Goal: Task Accomplishment & Management: Manage account settings

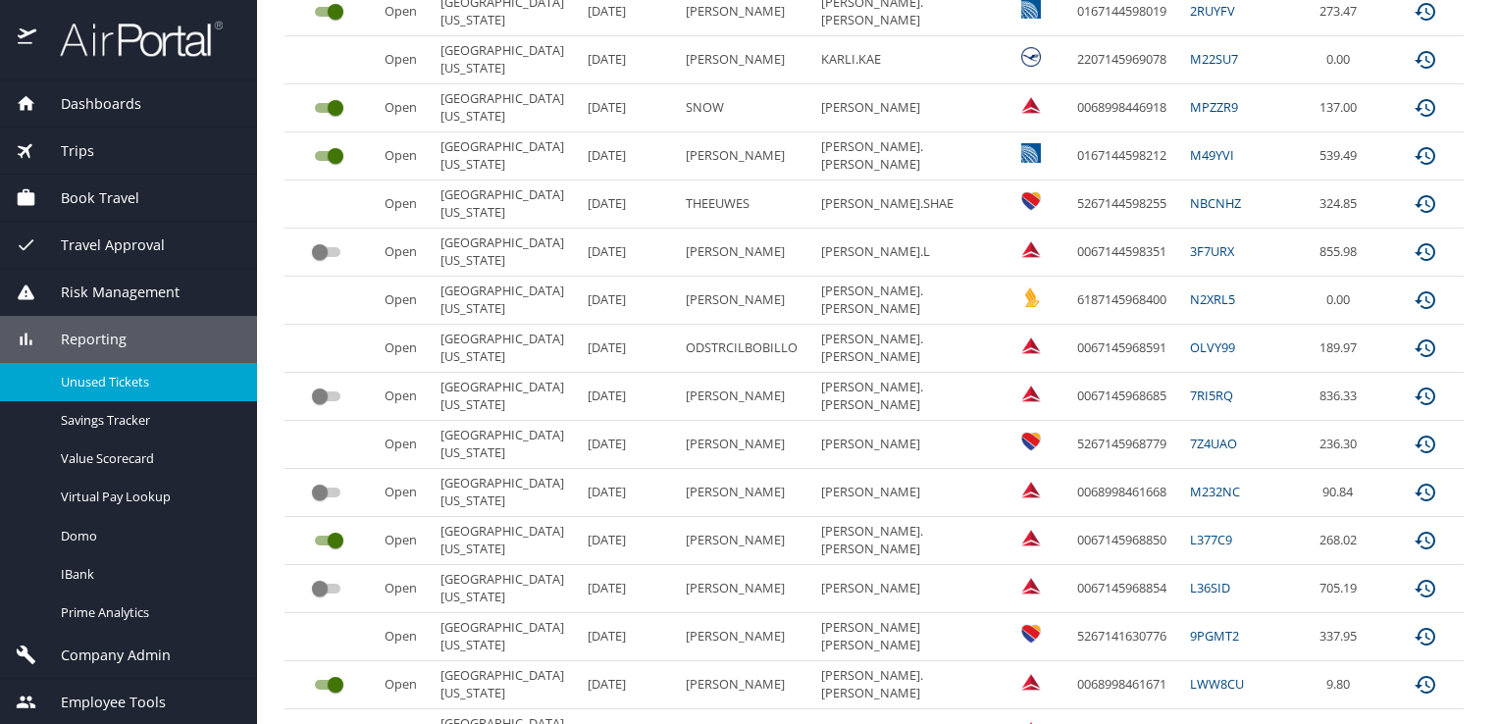
scroll to position [467, 0]
click at [326, 393] on input "custom pagination table" at bounding box center [320, 397] width 71 height 24
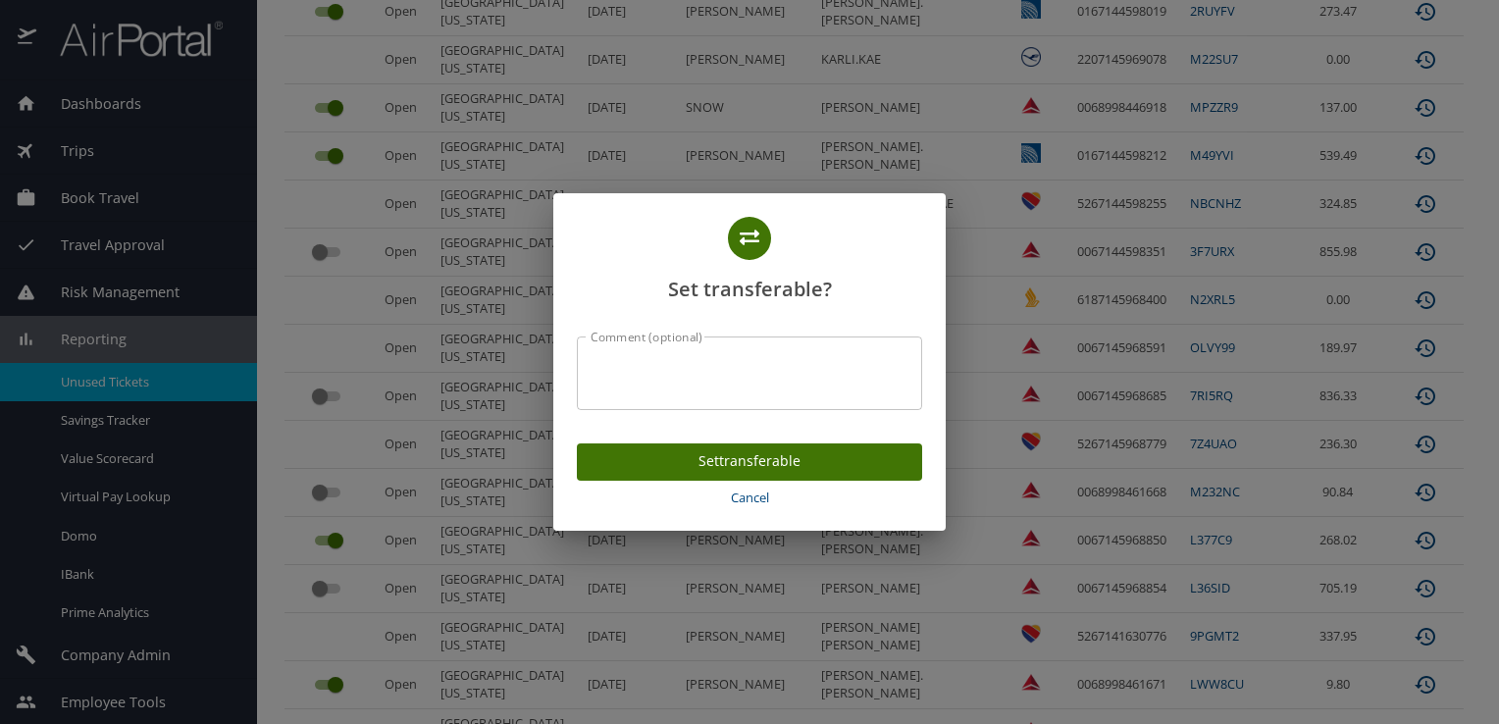
click at [736, 510] on button "Cancel" at bounding box center [749, 498] width 345 height 34
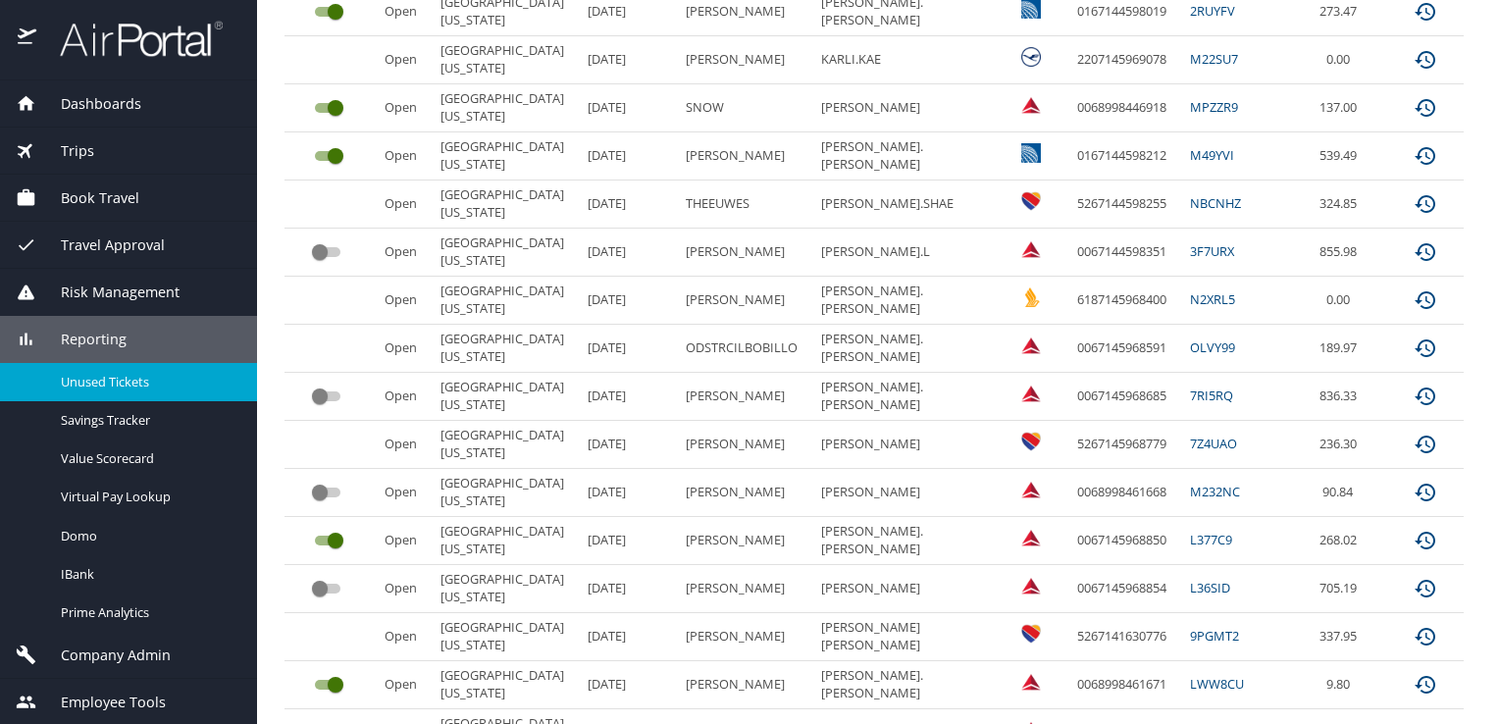
click at [322, 488] on input "custom pagination table" at bounding box center [320, 493] width 71 height 24
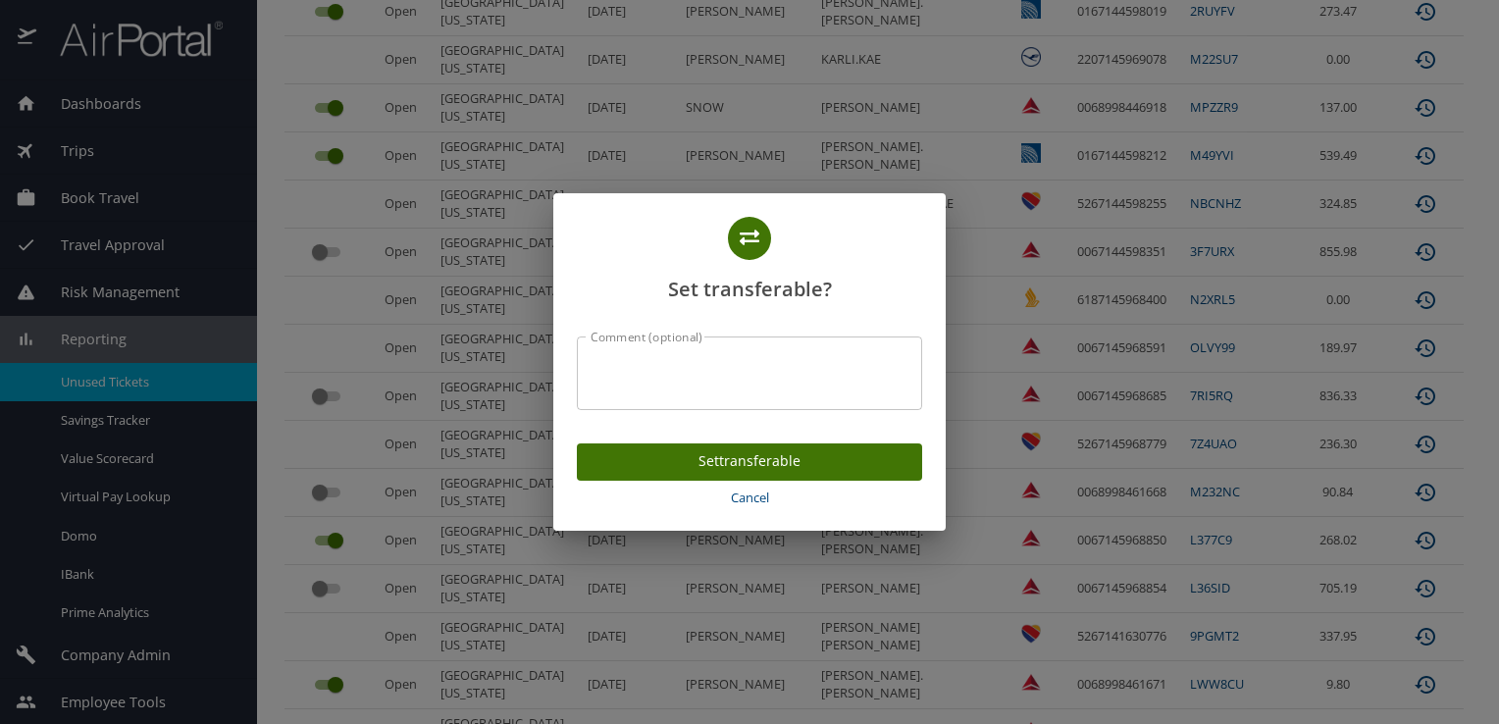
click at [733, 376] on textarea "Comment (optional)" at bounding box center [750, 372] width 318 height 37
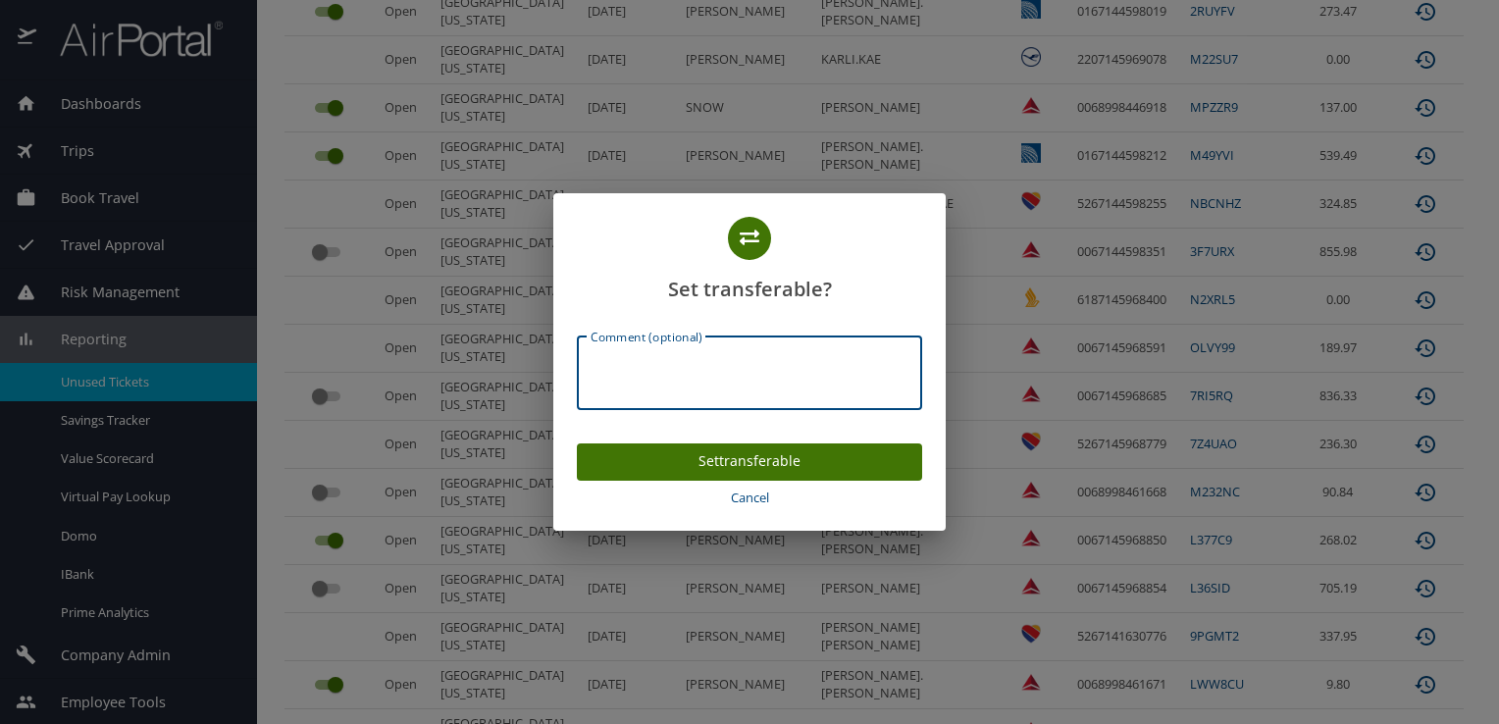
click at [757, 466] on span "Set transferable" at bounding box center [750, 461] width 314 height 25
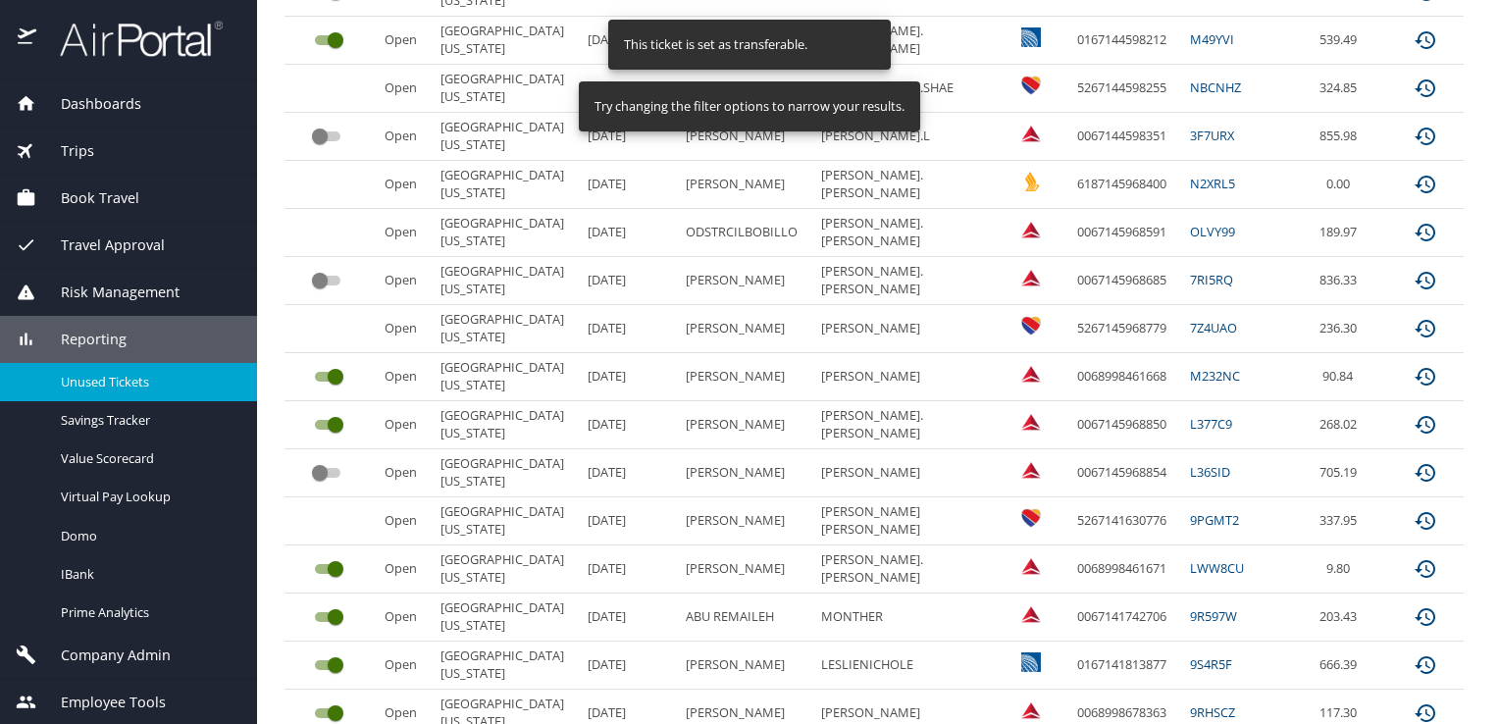
scroll to position [632, 0]
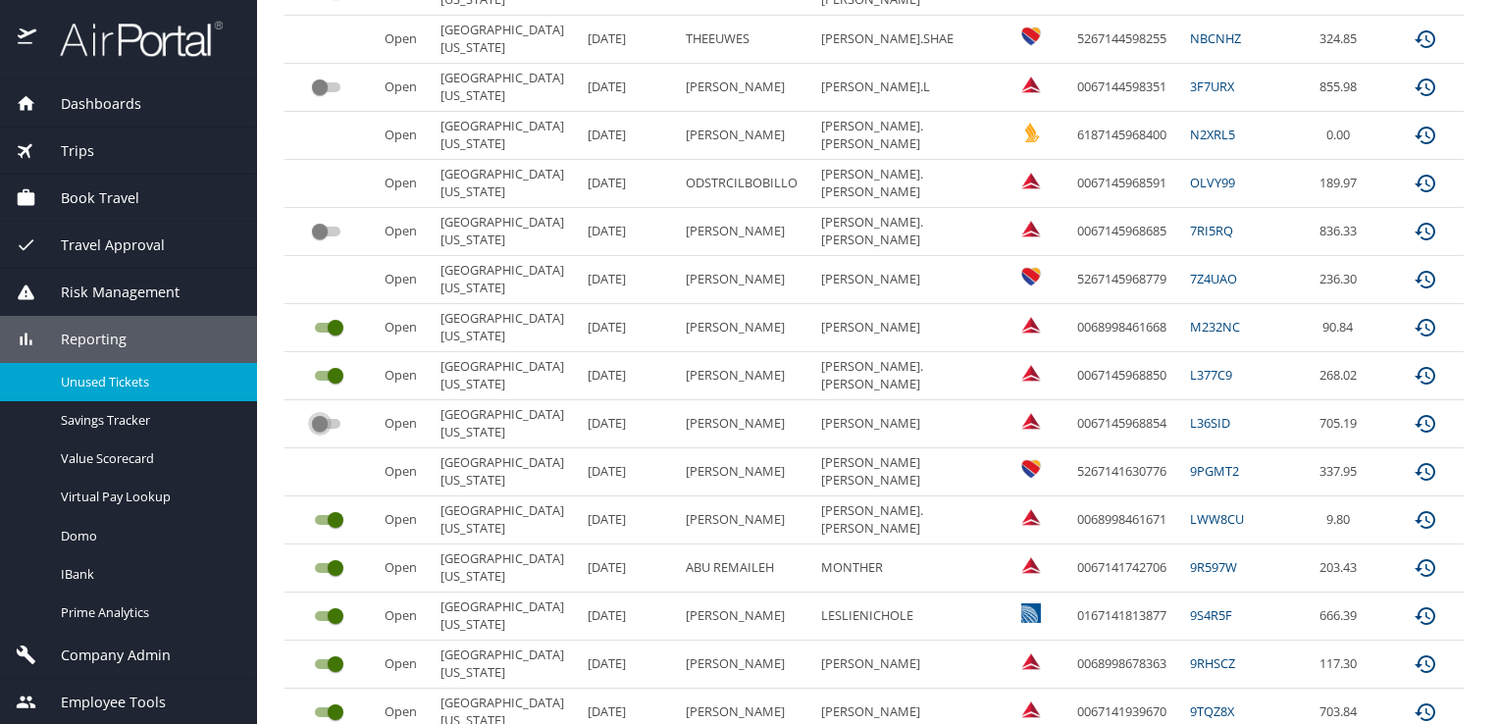
click at [321, 422] on input "custom pagination table" at bounding box center [320, 424] width 71 height 24
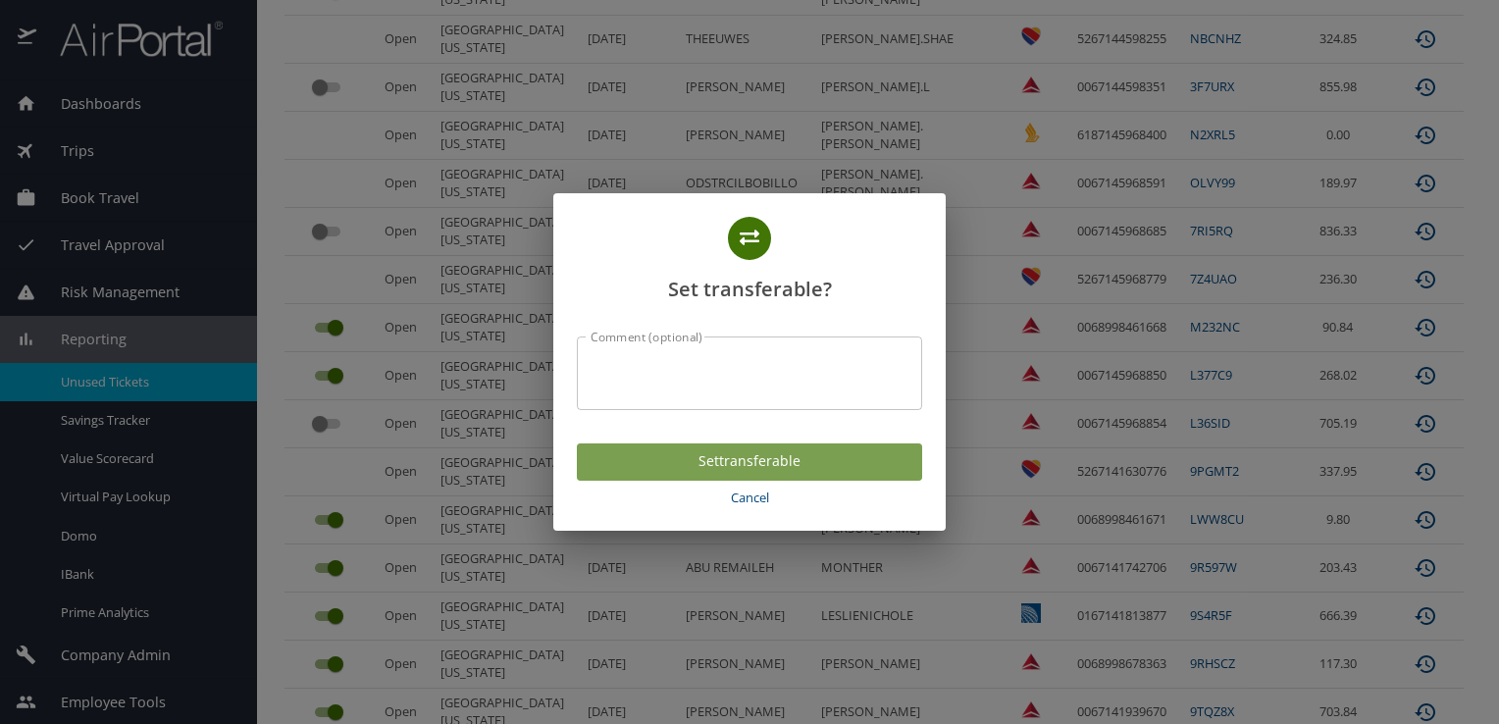
click at [781, 468] on span "Set transferable" at bounding box center [750, 461] width 314 height 25
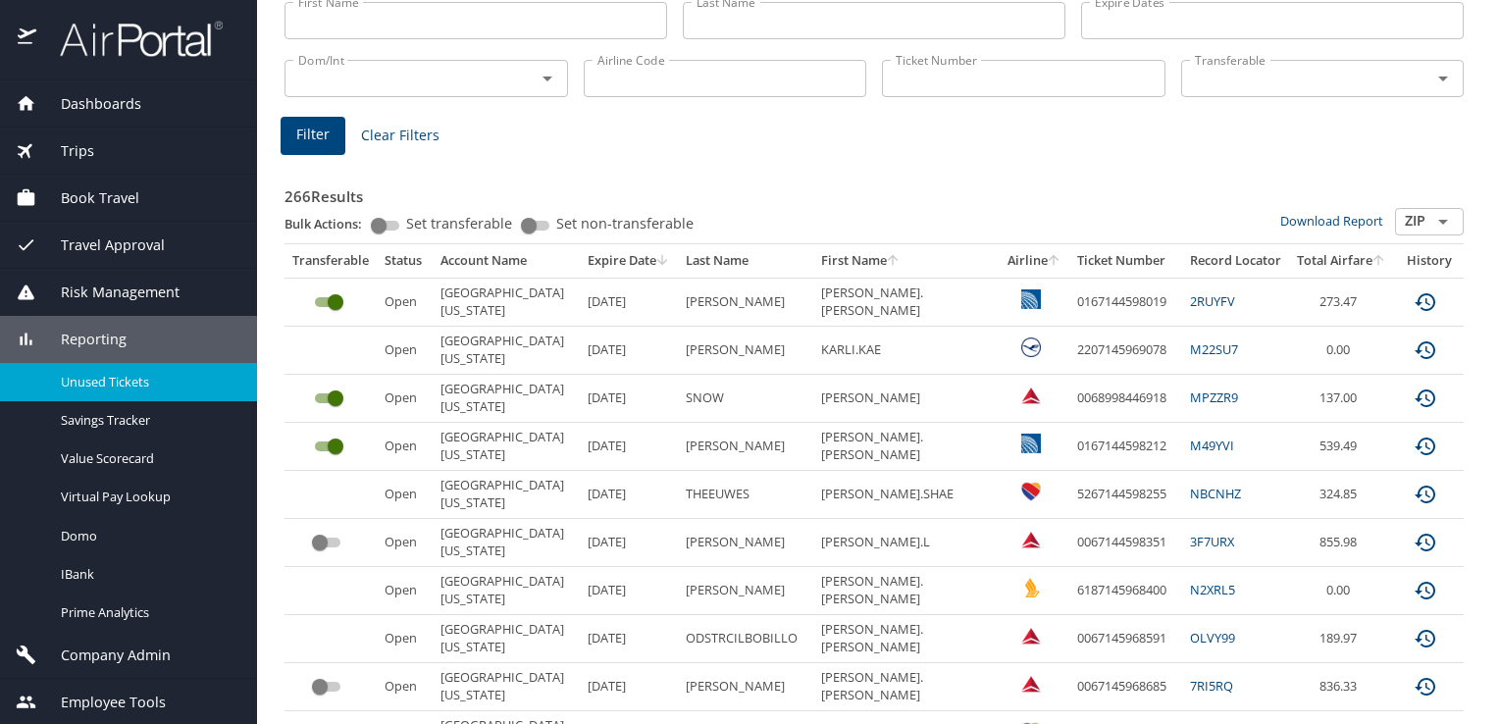
scroll to position [0, 0]
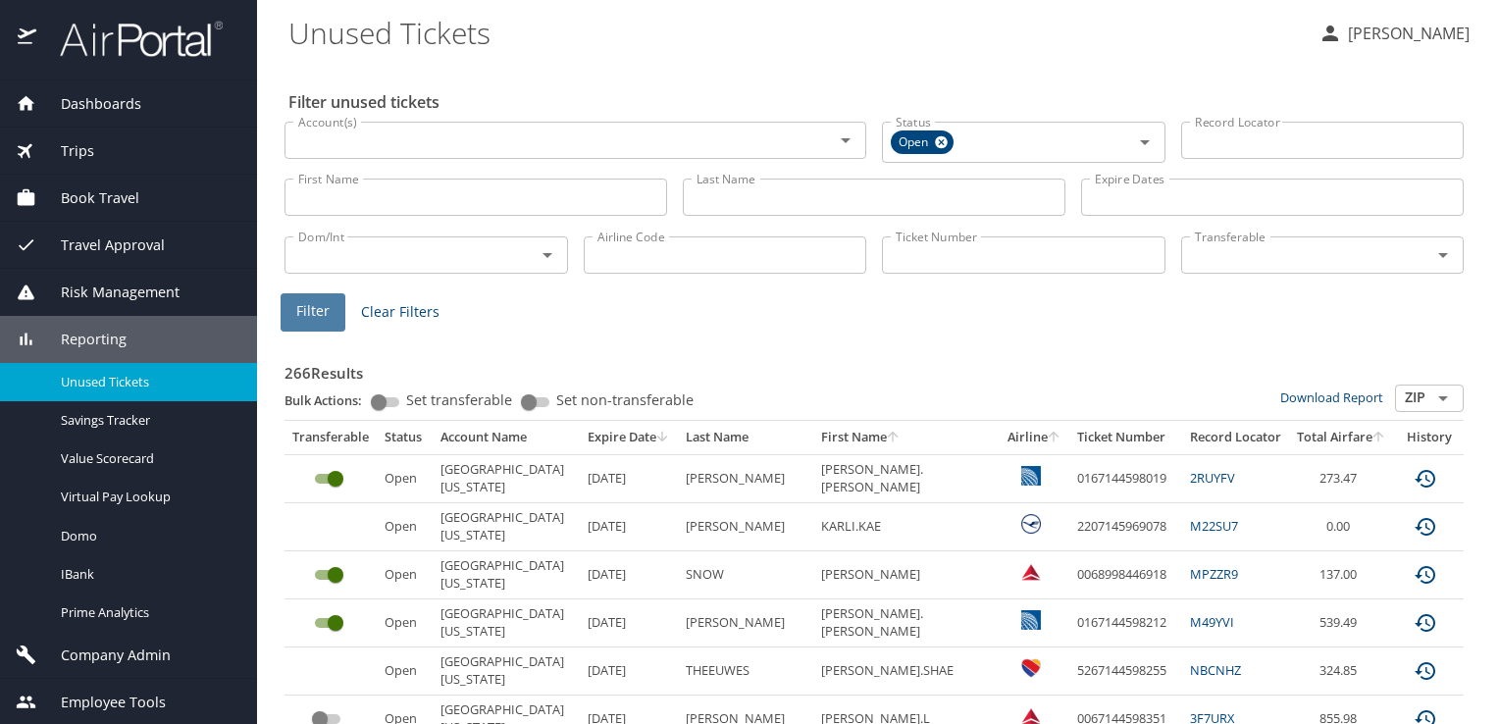
click at [308, 312] on span "Filter" at bounding box center [312, 311] width 33 height 25
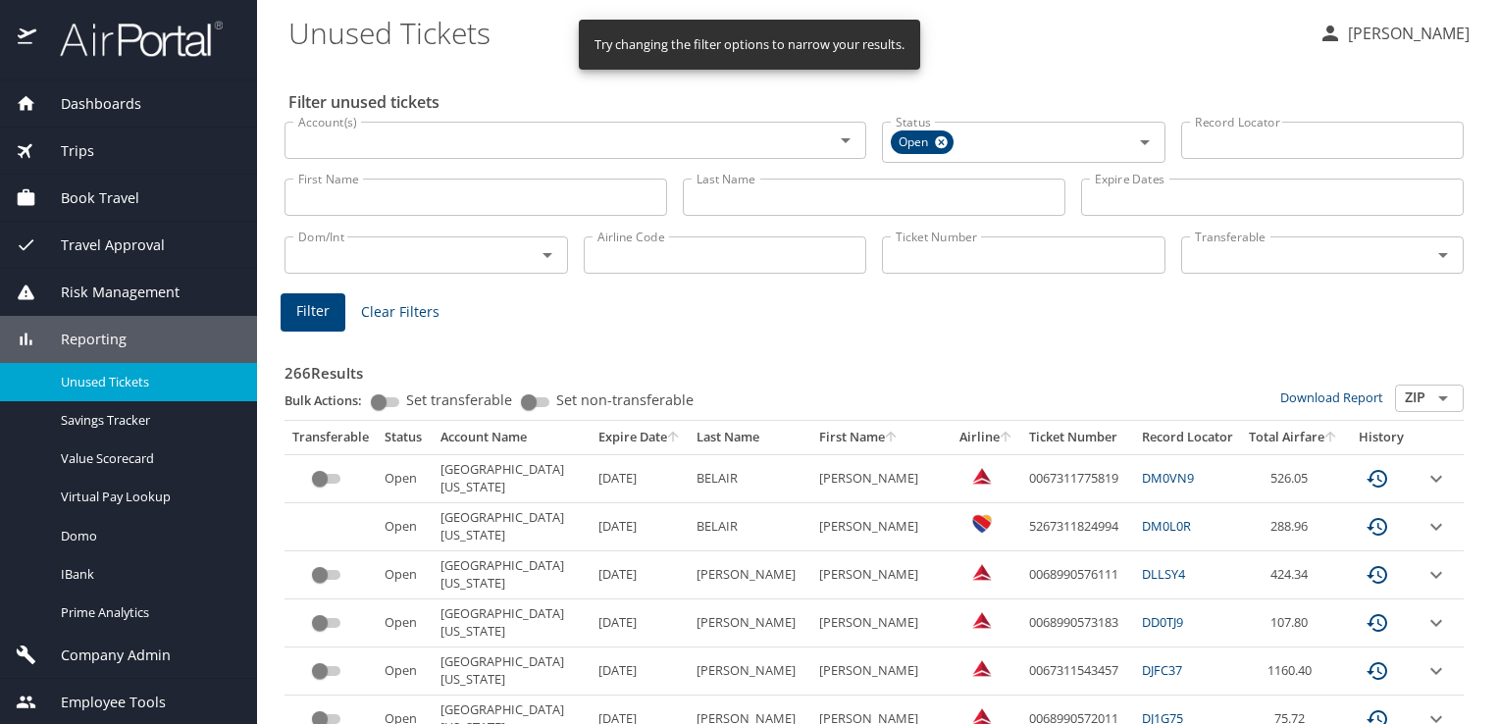
click at [611, 445] on th "Expire Date" at bounding box center [640, 437] width 98 height 33
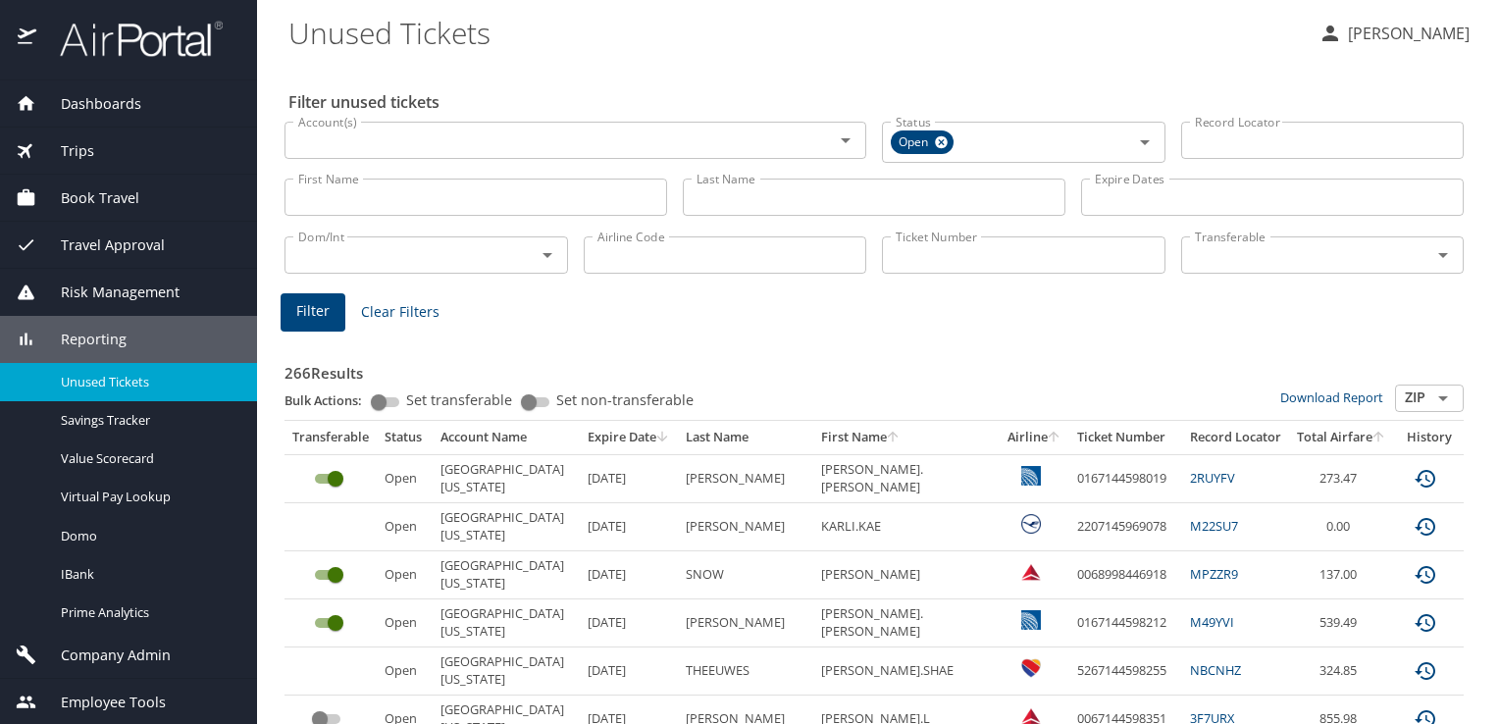
click at [726, 208] on input "Last Name" at bounding box center [874, 197] width 383 height 37
type input "sabbag"
click at [314, 315] on span "Filter" at bounding box center [312, 311] width 33 height 25
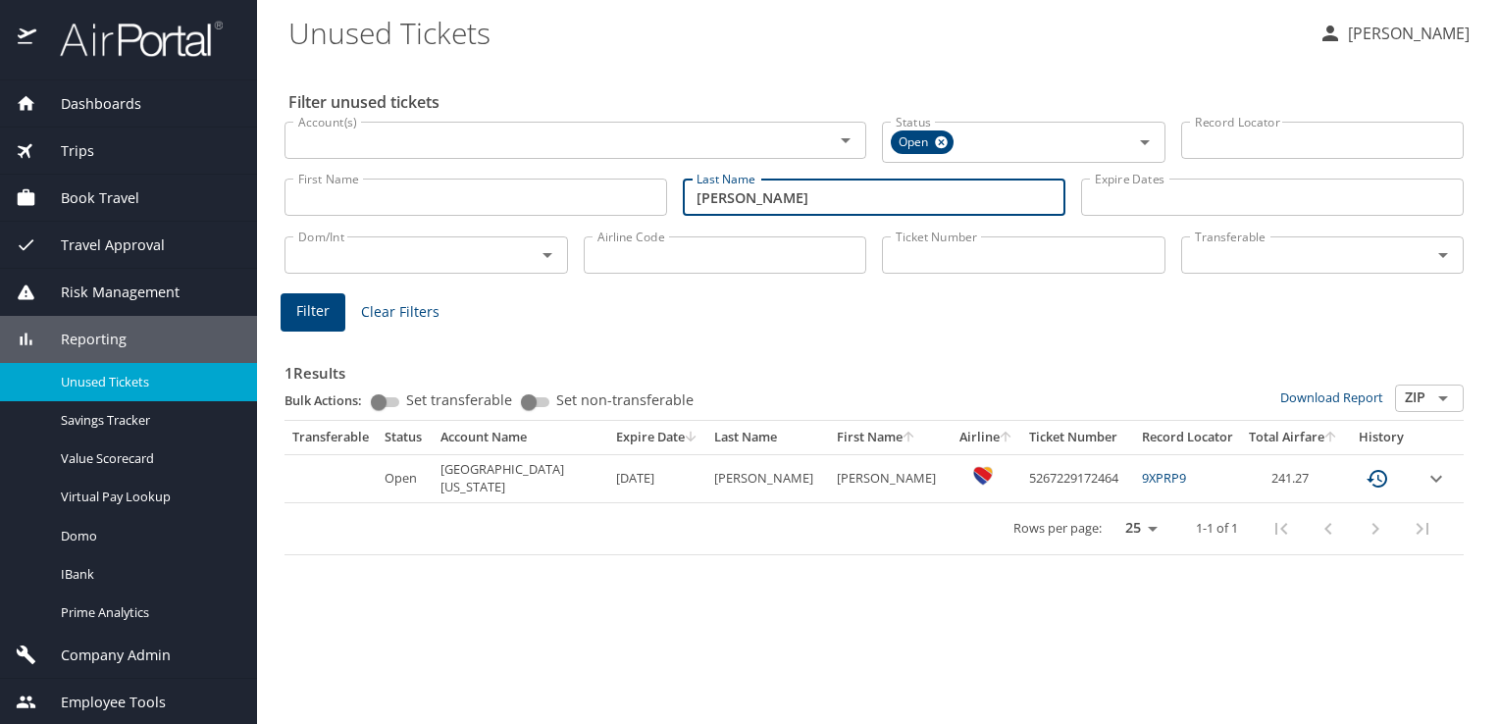
drag, startPoint x: 793, startPoint y: 189, endPoint x: 657, endPoint y: 195, distance: 136.5
click at [657, 195] on div "First Name First Name Last Name sabbag Last Name Expire Dates Expire Dates" at bounding box center [874, 198] width 1195 height 70
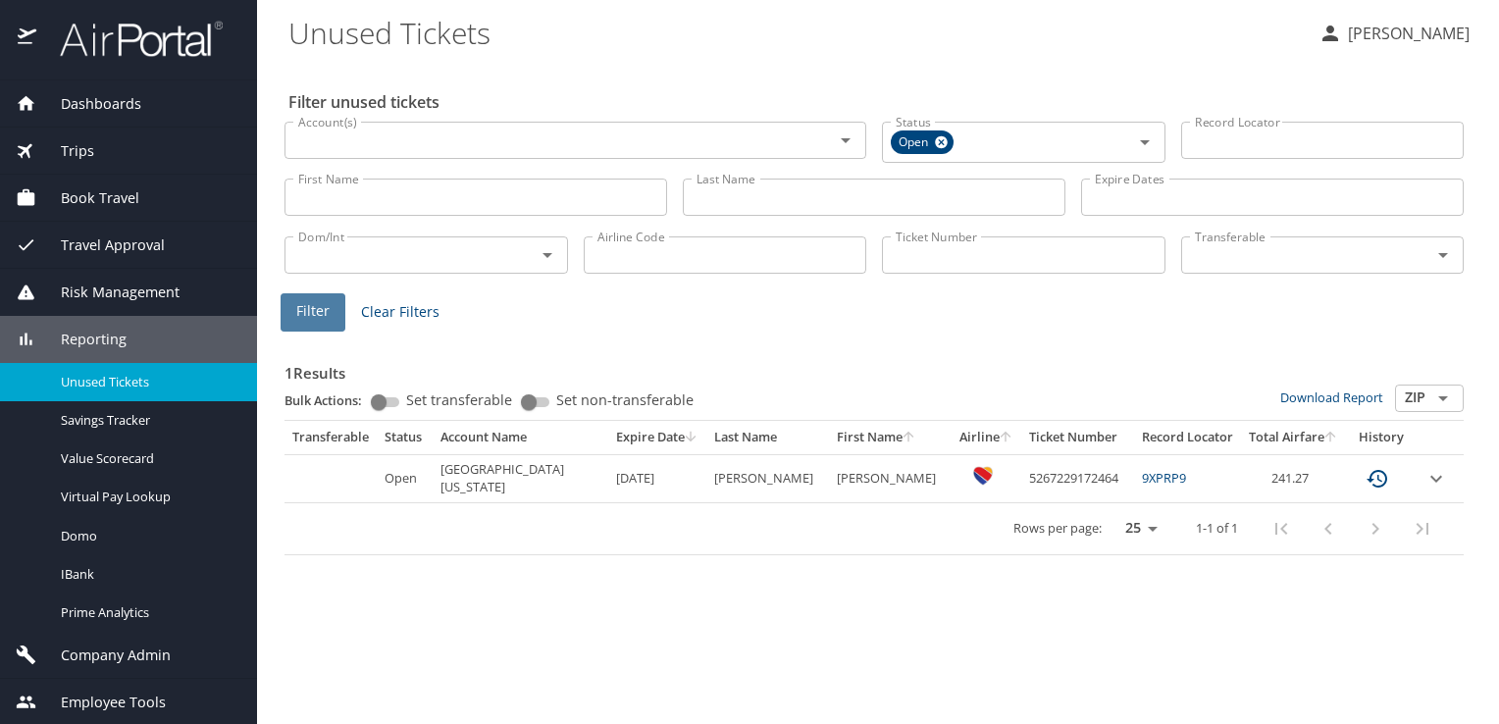
click at [296, 311] on span "Filter" at bounding box center [312, 311] width 33 height 25
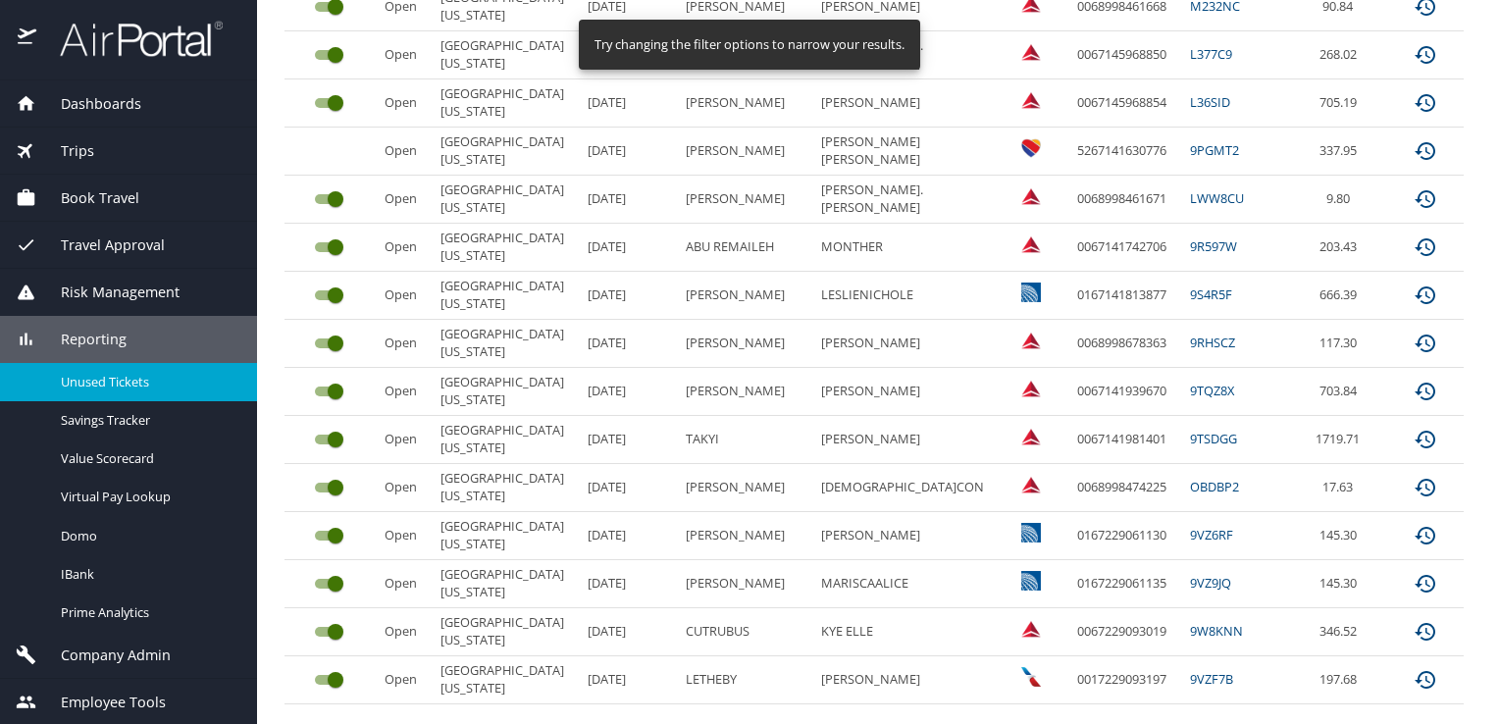
scroll to position [986, 0]
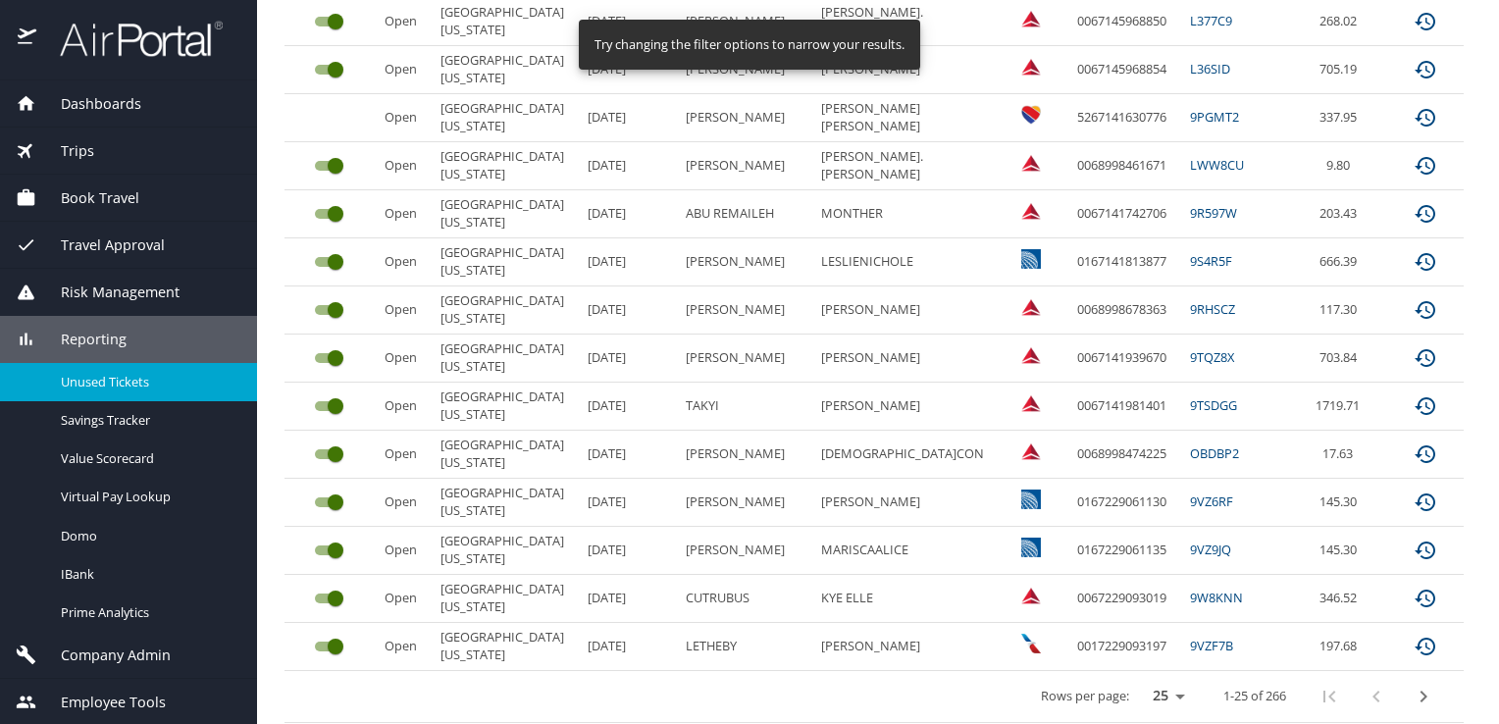
click at [1412, 693] on icon "next page" at bounding box center [1424, 697] width 24 height 24
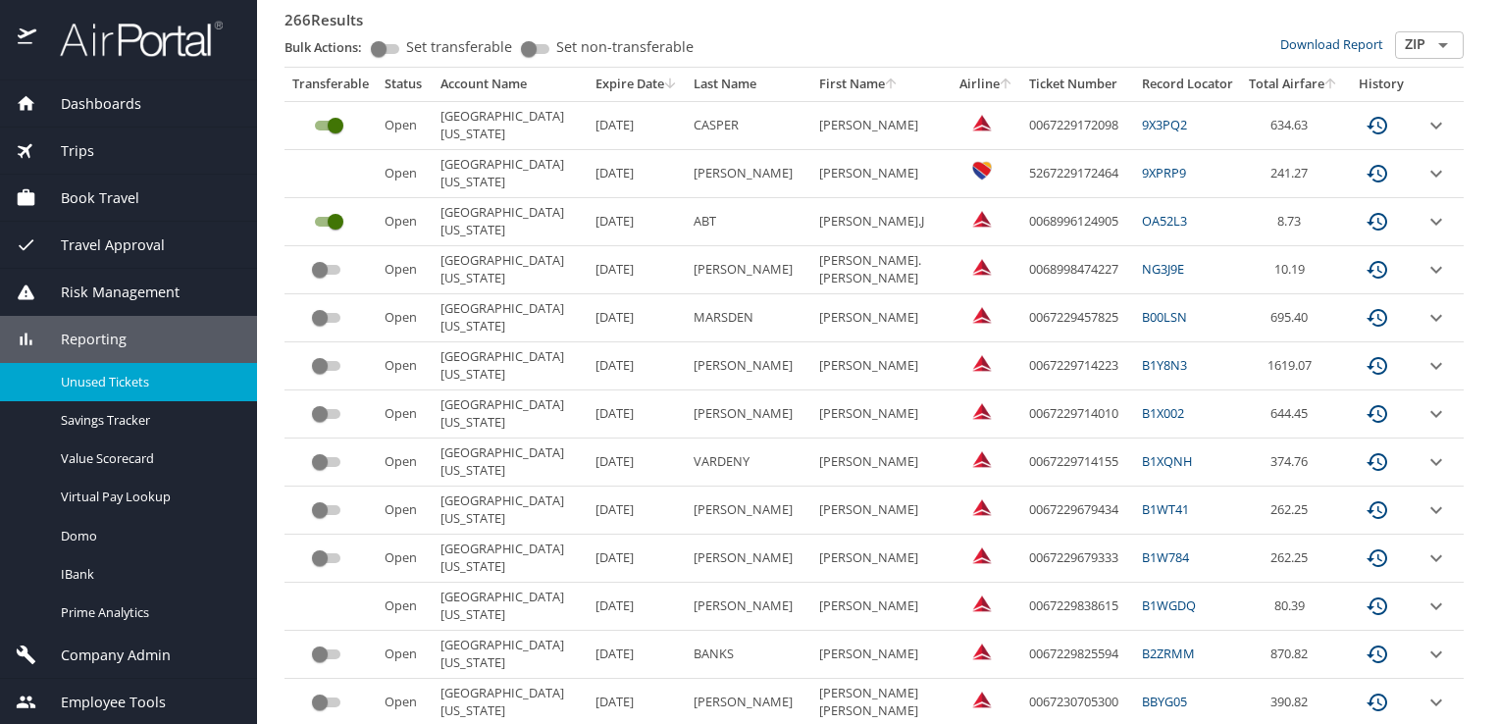
scroll to position [351, 0]
click at [326, 270] on input "custom pagination table" at bounding box center [320, 272] width 71 height 24
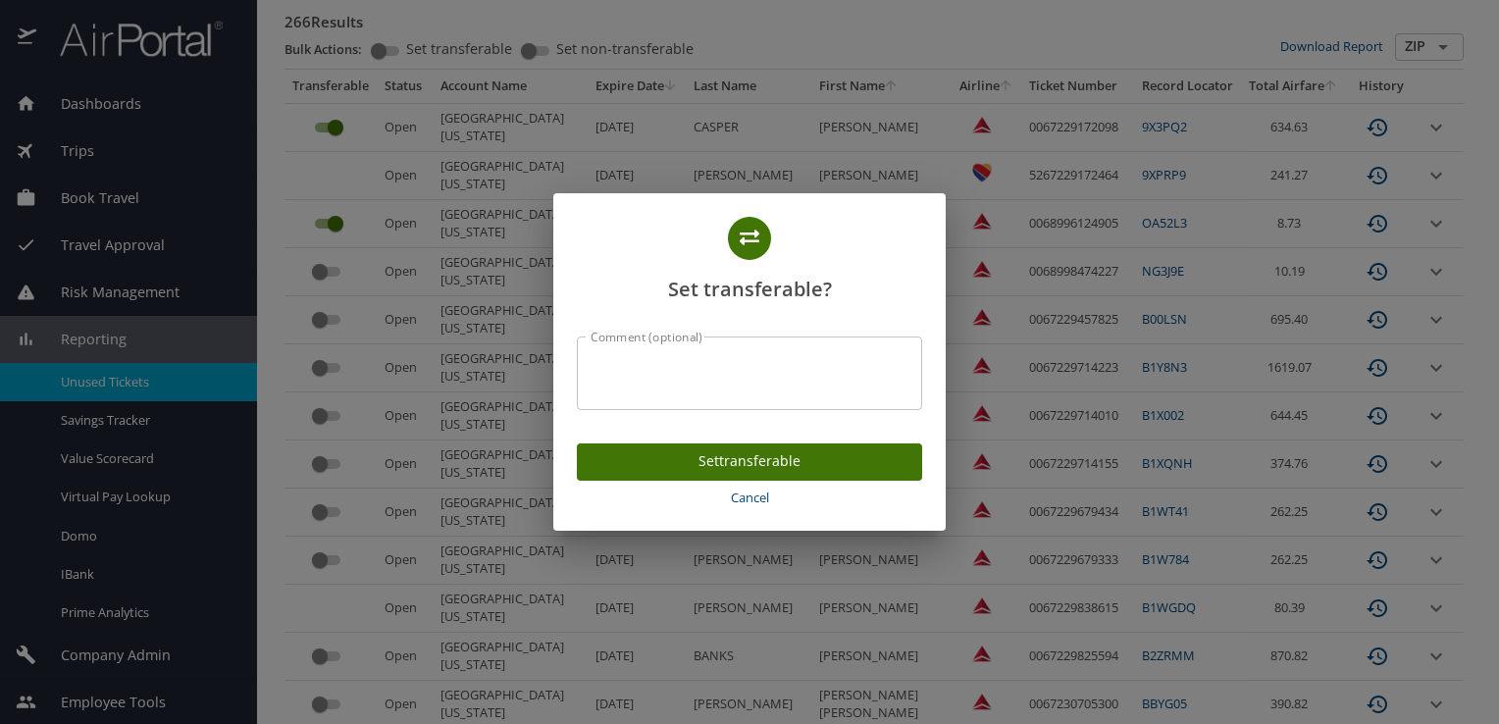
click at [793, 461] on span "Set transferable" at bounding box center [750, 461] width 314 height 25
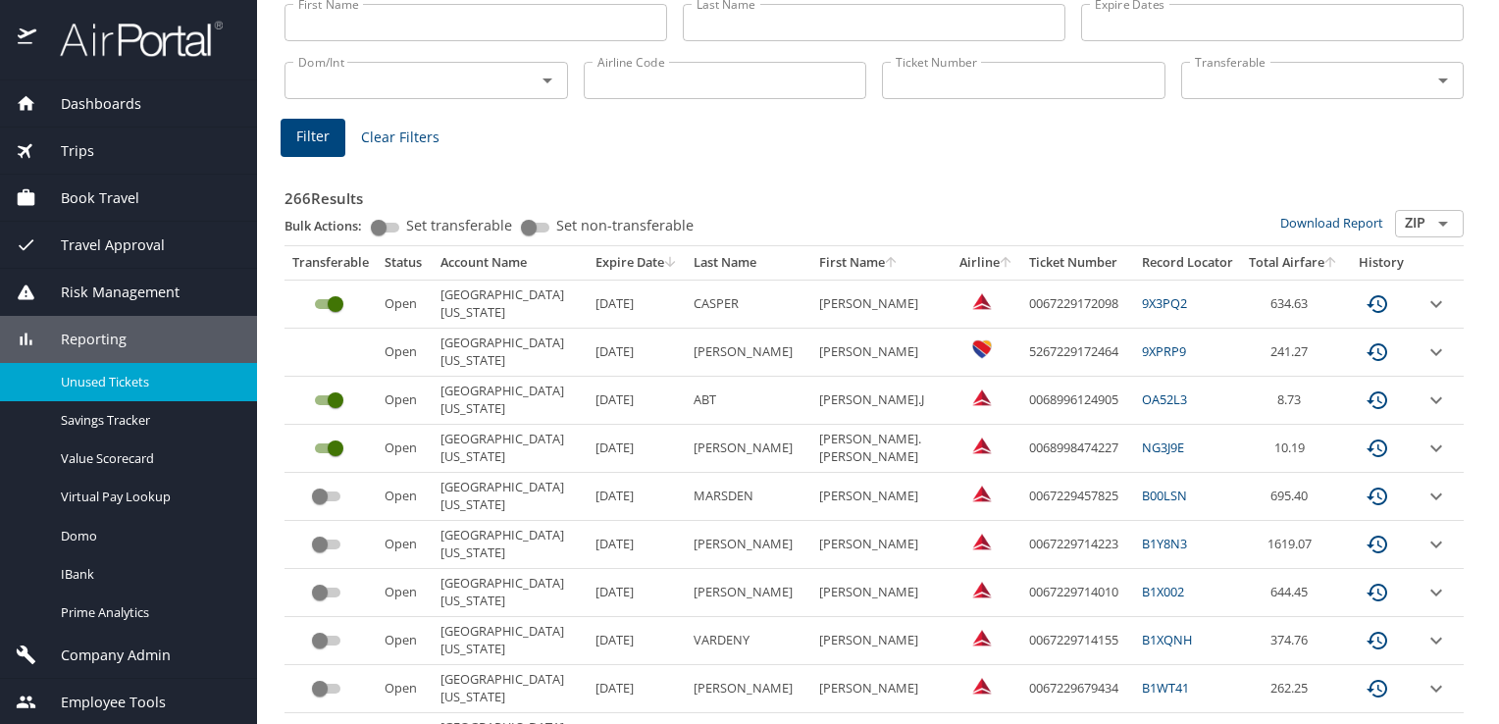
scroll to position [0, 0]
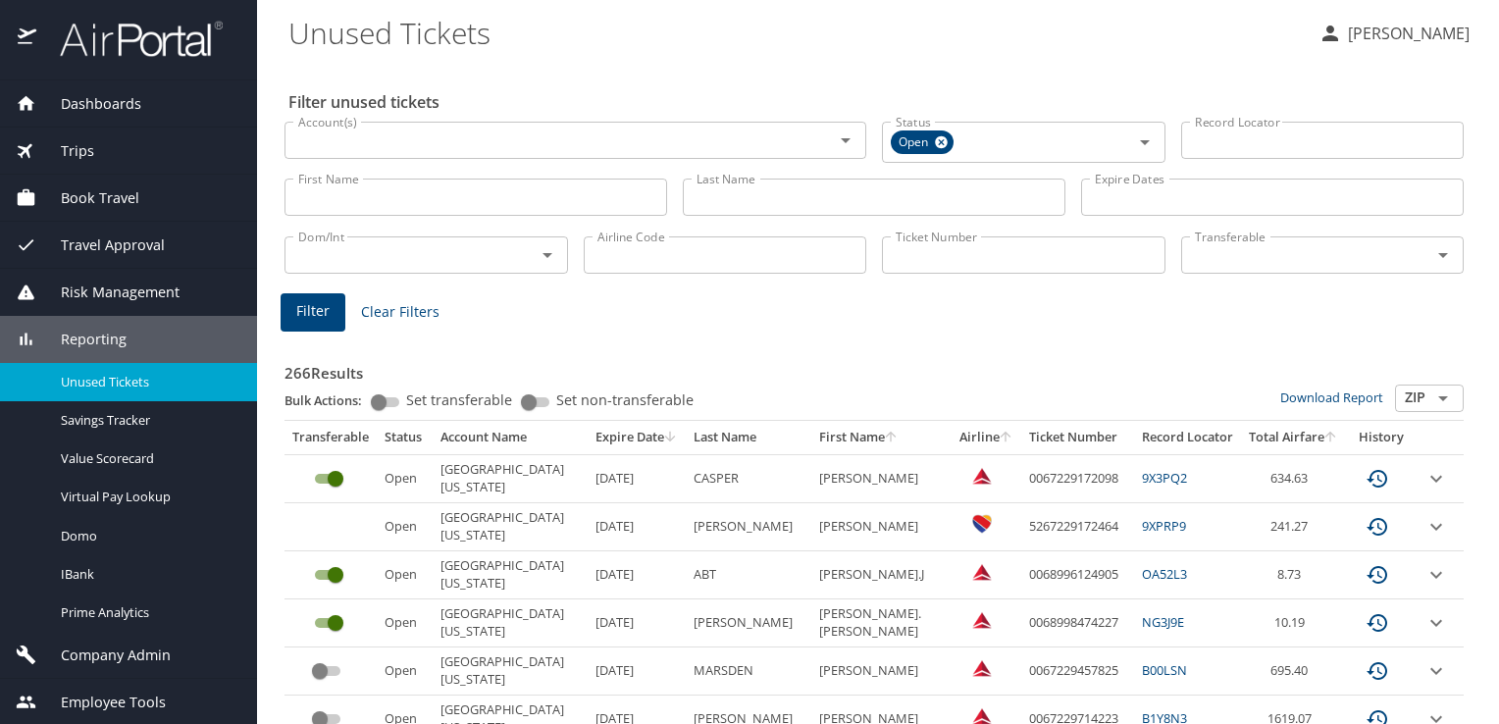
click at [1243, 269] on div "Transferable" at bounding box center [1324, 255] width 284 height 37
click at [1432, 259] on icon "Open" at bounding box center [1444, 255] width 24 height 24
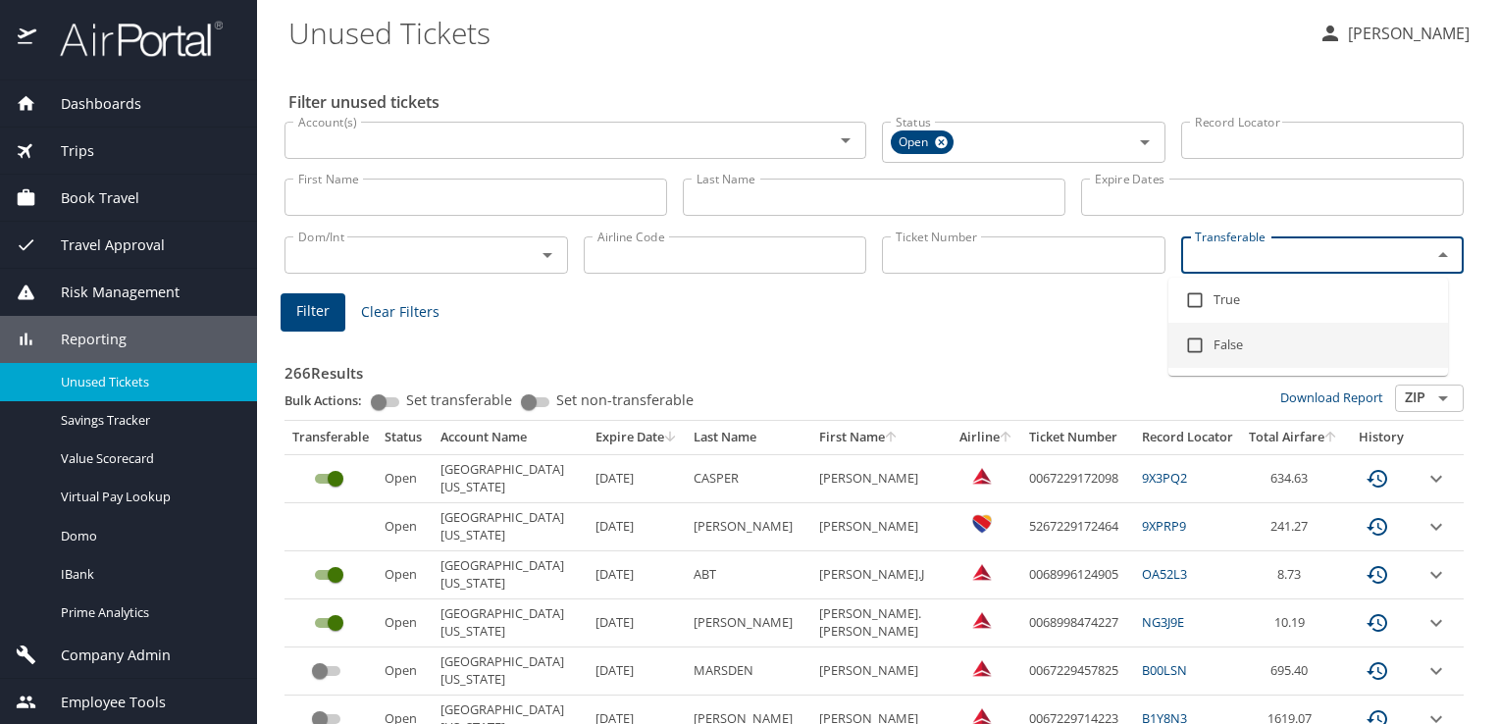
click at [1191, 347] on input "checkbox" at bounding box center [1195, 345] width 37 height 37
checkbox input "true"
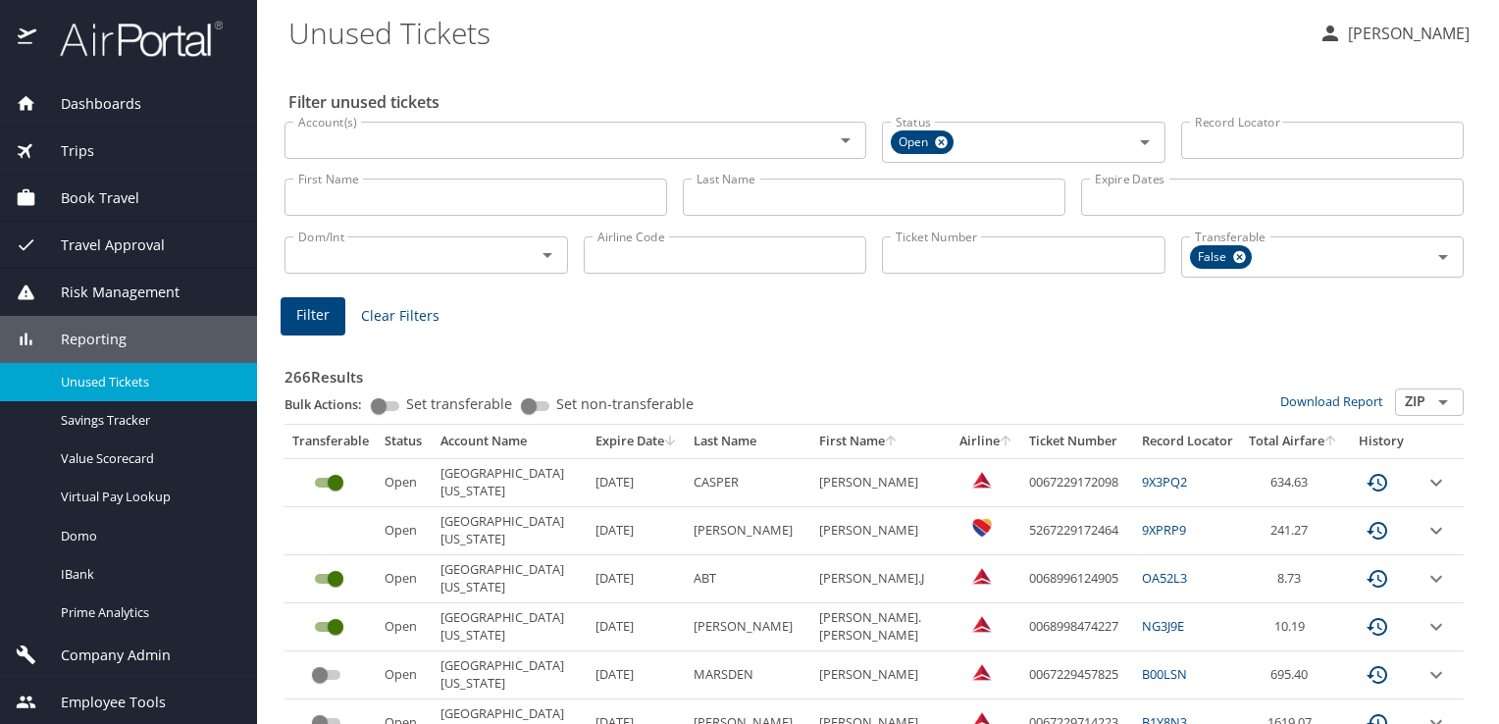
click at [1040, 320] on div "Filter Clear Filters" at bounding box center [874, 316] width 1187 height 38
click at [321, 319] on span "Filter" at bounding box center [312, 315] width 33 height 25
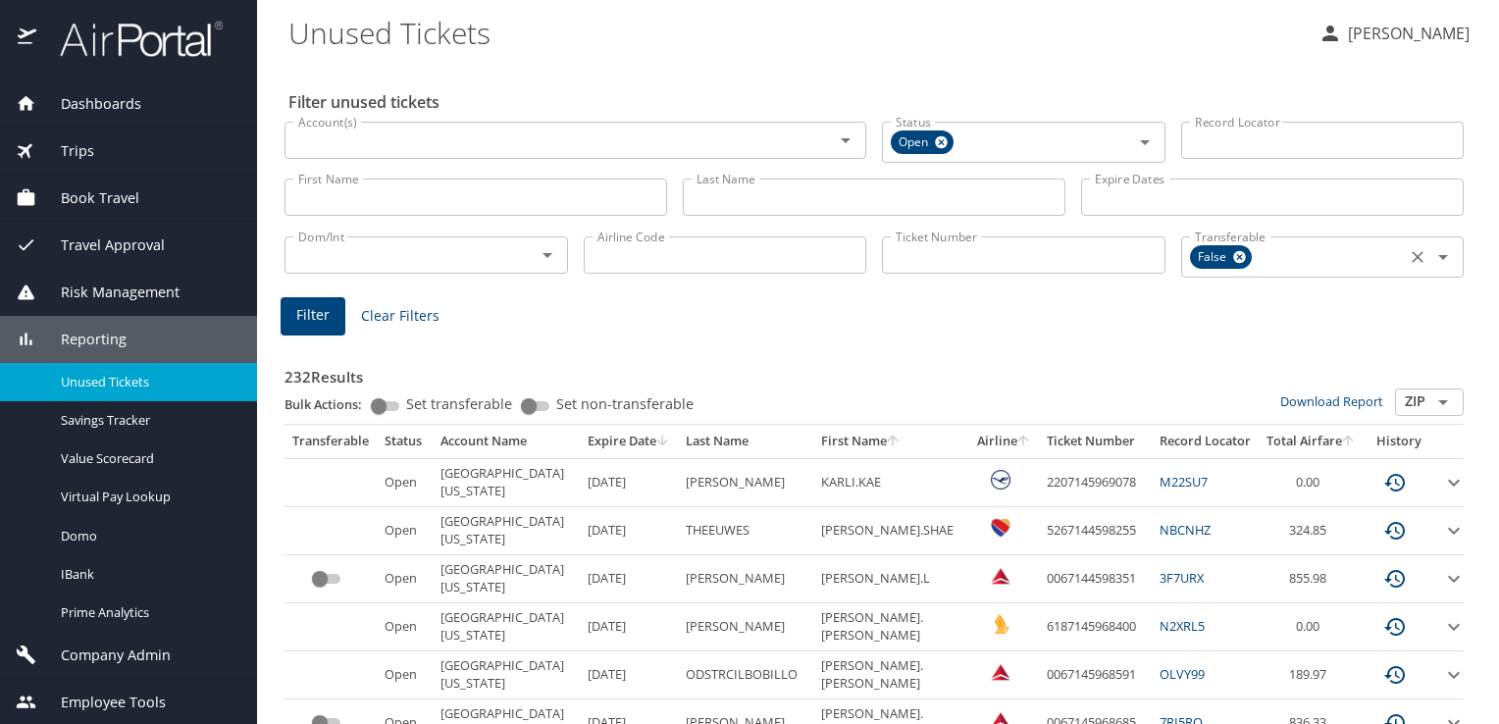
click at [1234, 261] on icon at bounding box center [1240, 257] width 13 height 13
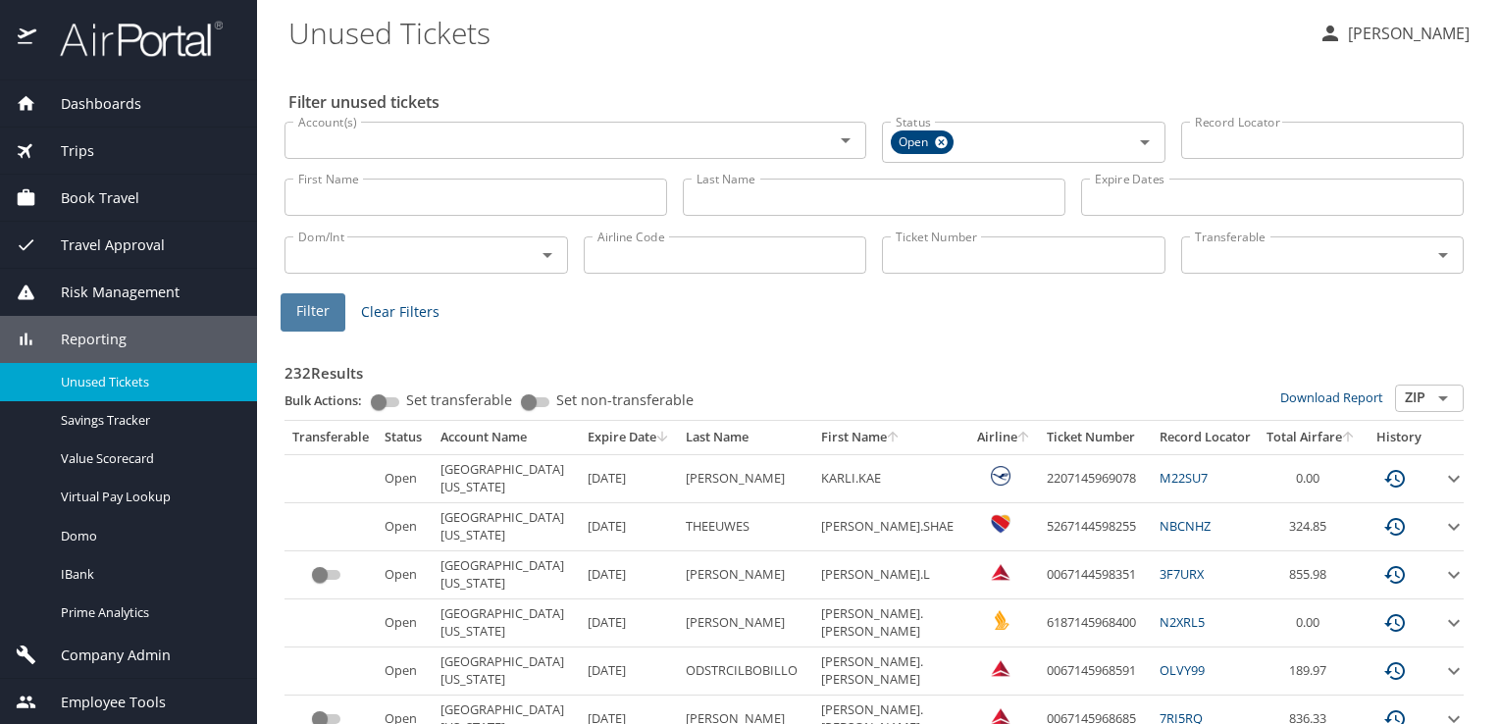
click at [313, 310] on span "Filter" at bounding box center [312, 311] width 33 height 25
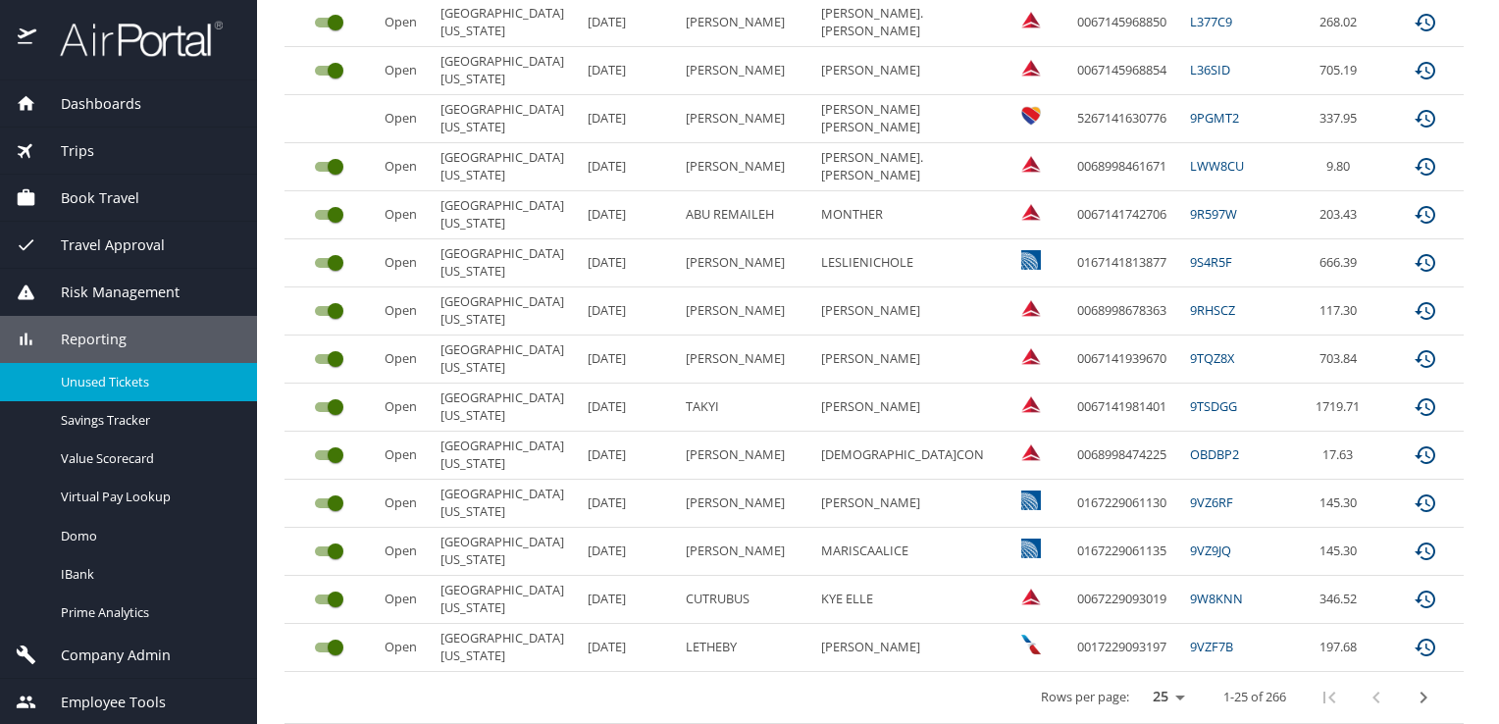
scroll to position [986, 0]
click at [1412, 692] on icon "next page" at bounding box center [1424, 697] width 24 height 24
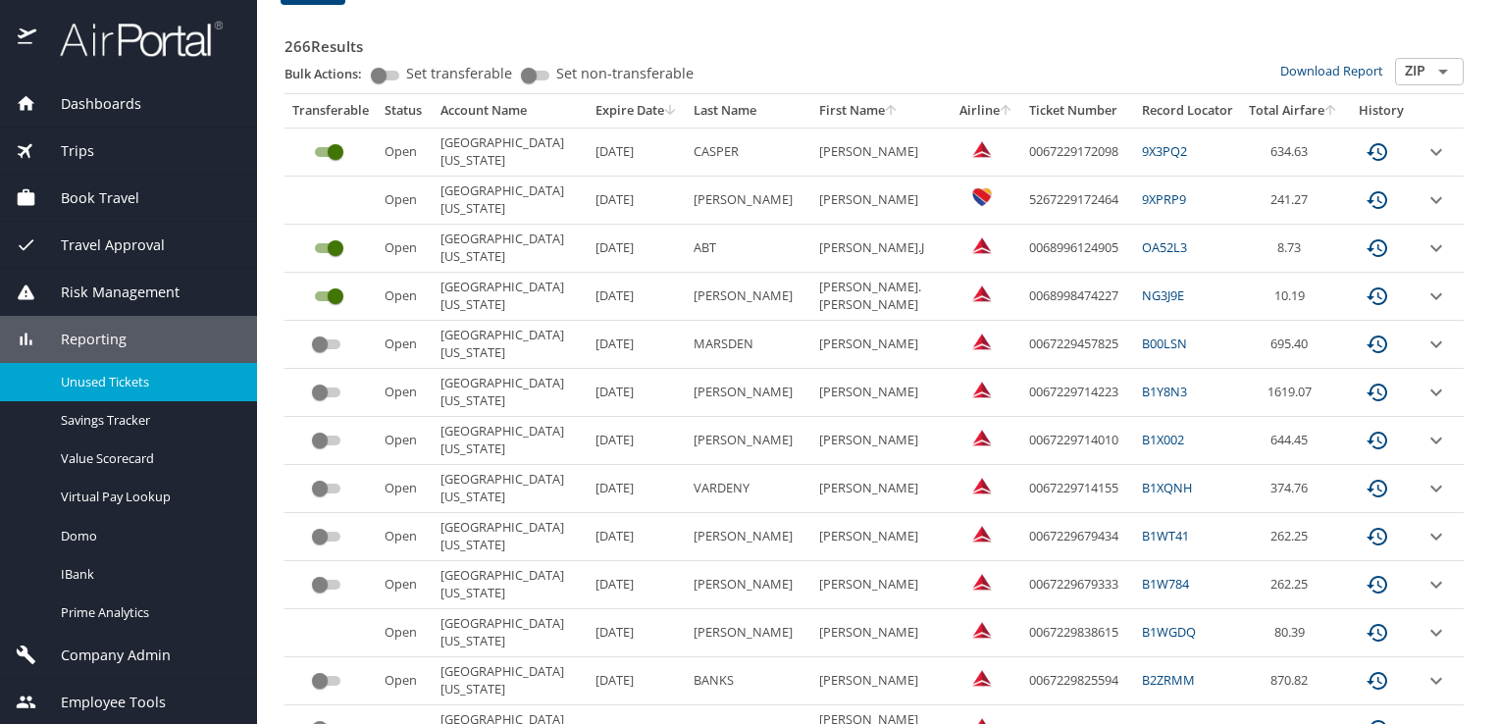
scroll to position [328, 0]
